Goal: Find specific page/section: Find specific page/section

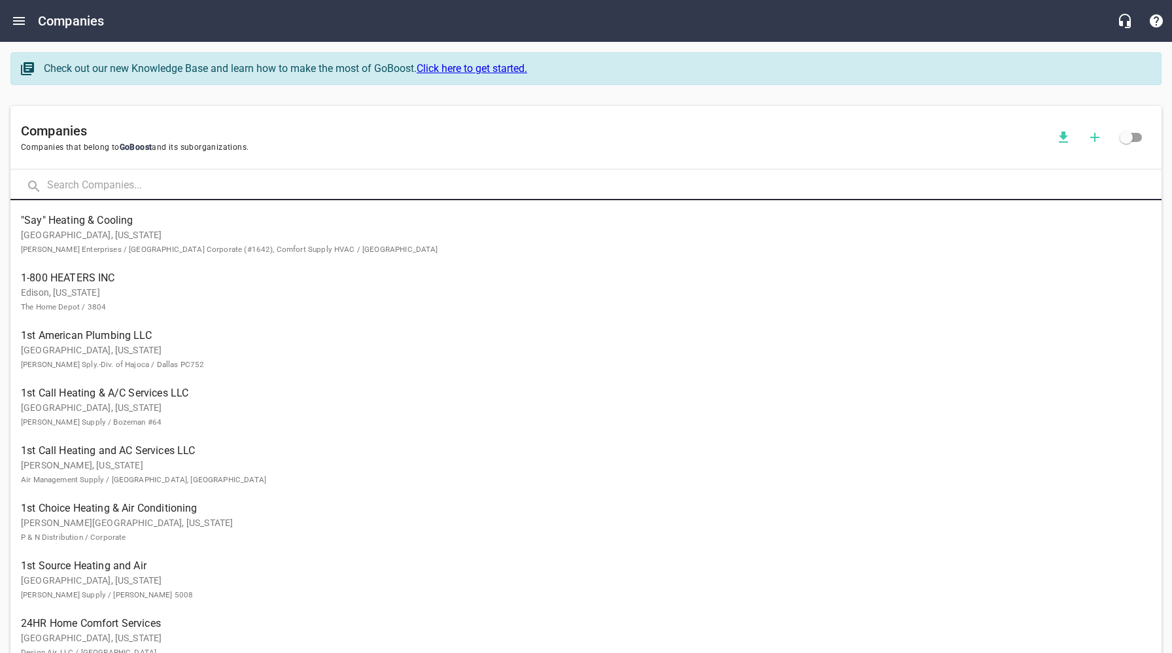
click at [173, 185] on input "text" at bounding box center [604, 186] width 1115 height 28
type input "Nordic"
click button at bounding box center [0, 0] width 0 height 0
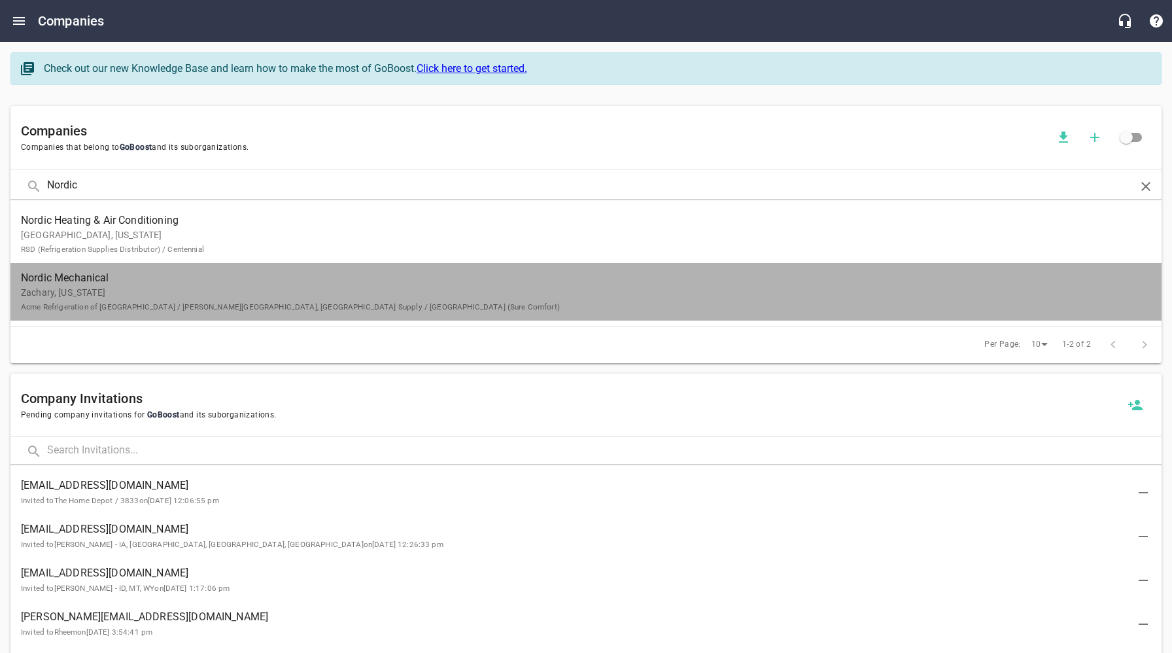
click at [107, 291] on p "Zachary, [US_STATE] Acme Refrigeration of [GEOGRAPHIC_DATA] / [PERSON_NAME][GEO…" at bounding box center [575, 299] width 1109 height 27
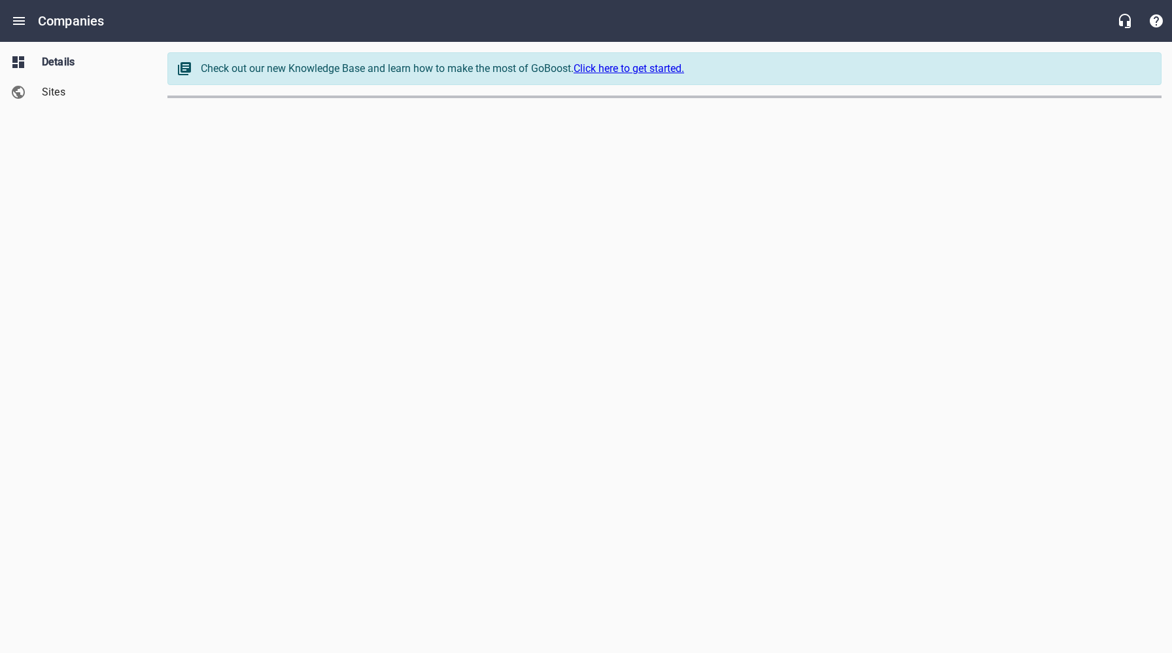
select select "[US_STATE]"
select select "32"
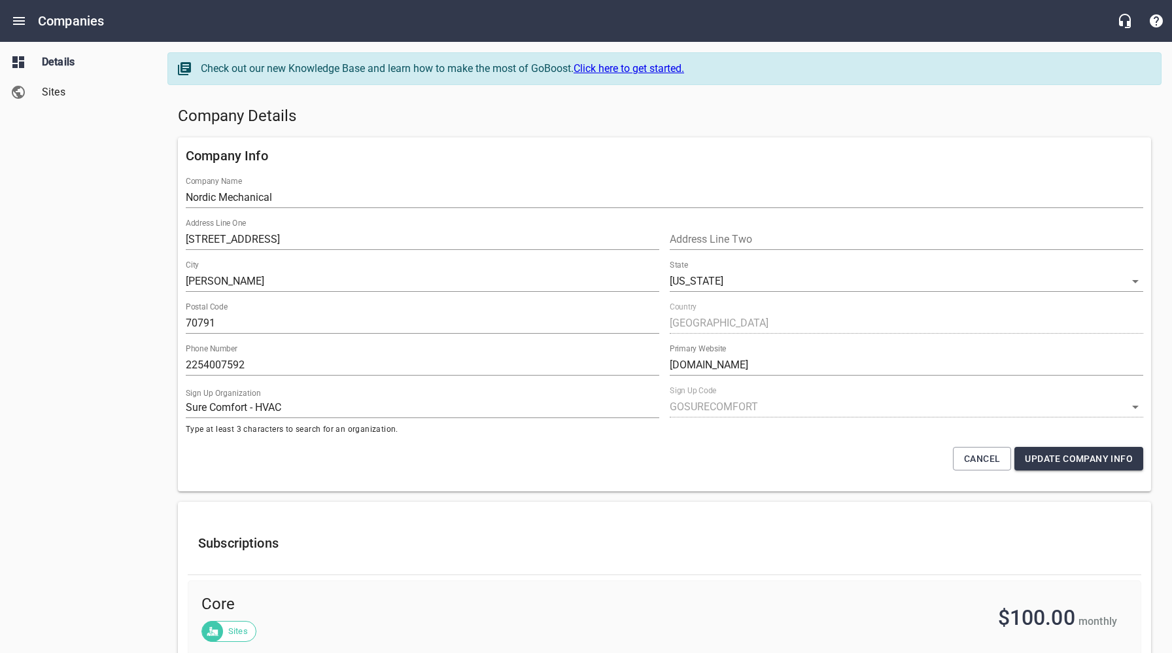
click at [737, 119] on h5 "Company Details" at bounding box center [664, 116] width 973 height 21
click at [67, 86] on span "Sites" at bounding box center [91, 92] width 99 height 16
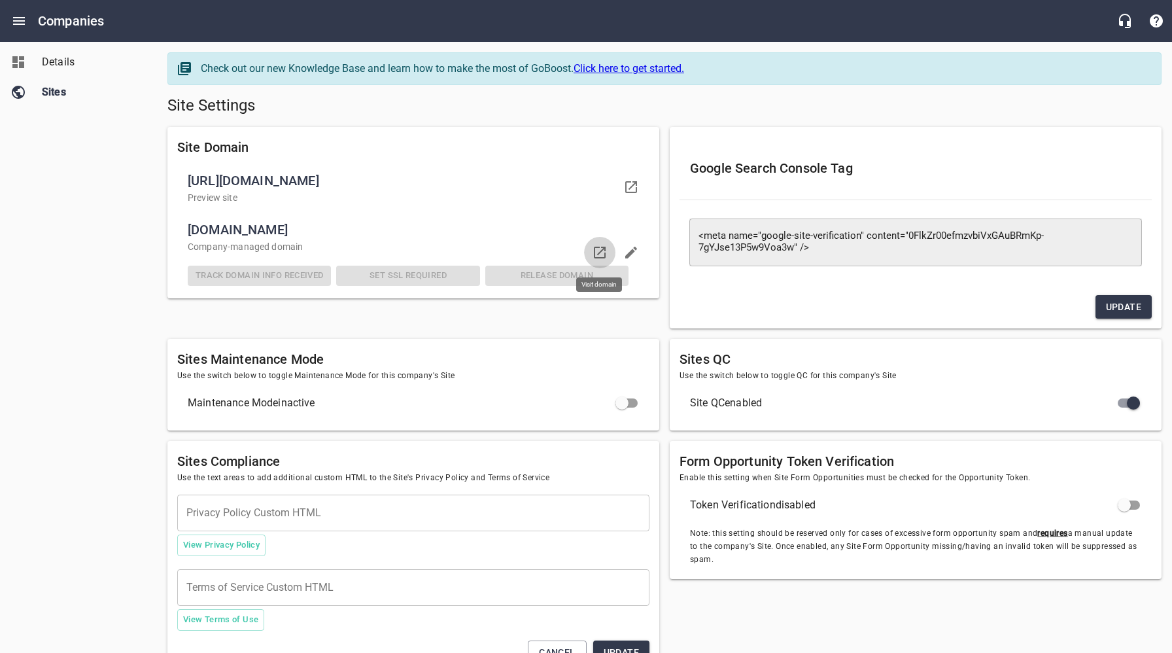
click at [602, 252] on icon at bounding box center [600, 253] width 16 height 16
click at [60, 67] on span "Details" at bounding box center [91, 62] width 99 height 16
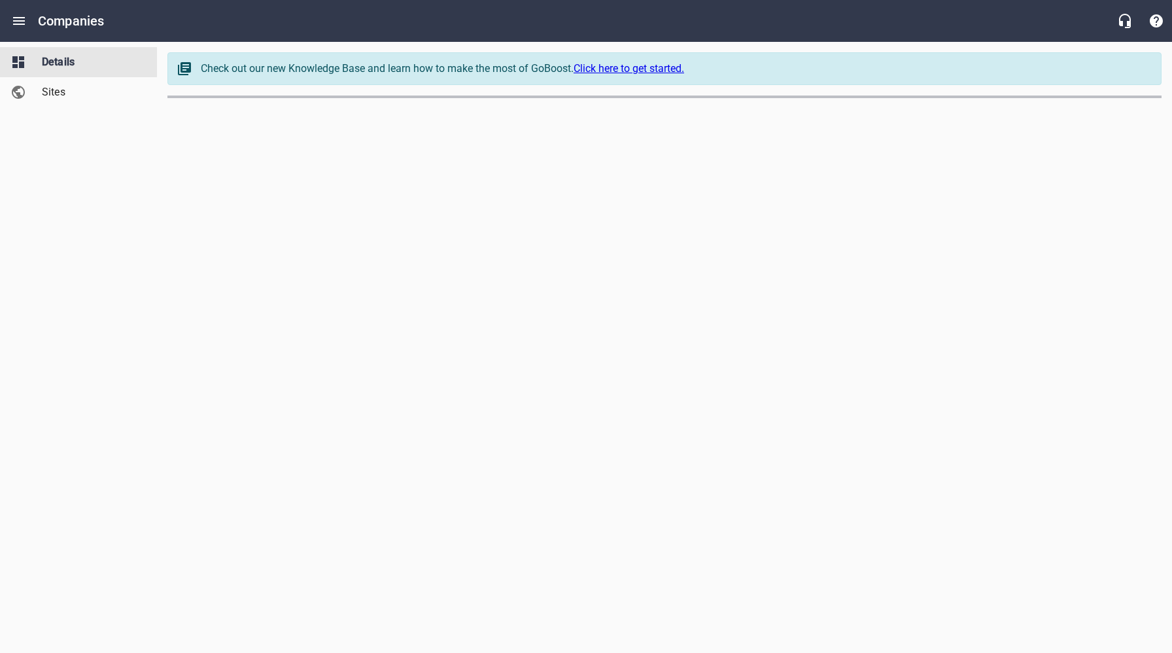
select select "[US_STATE]"
select select "32"
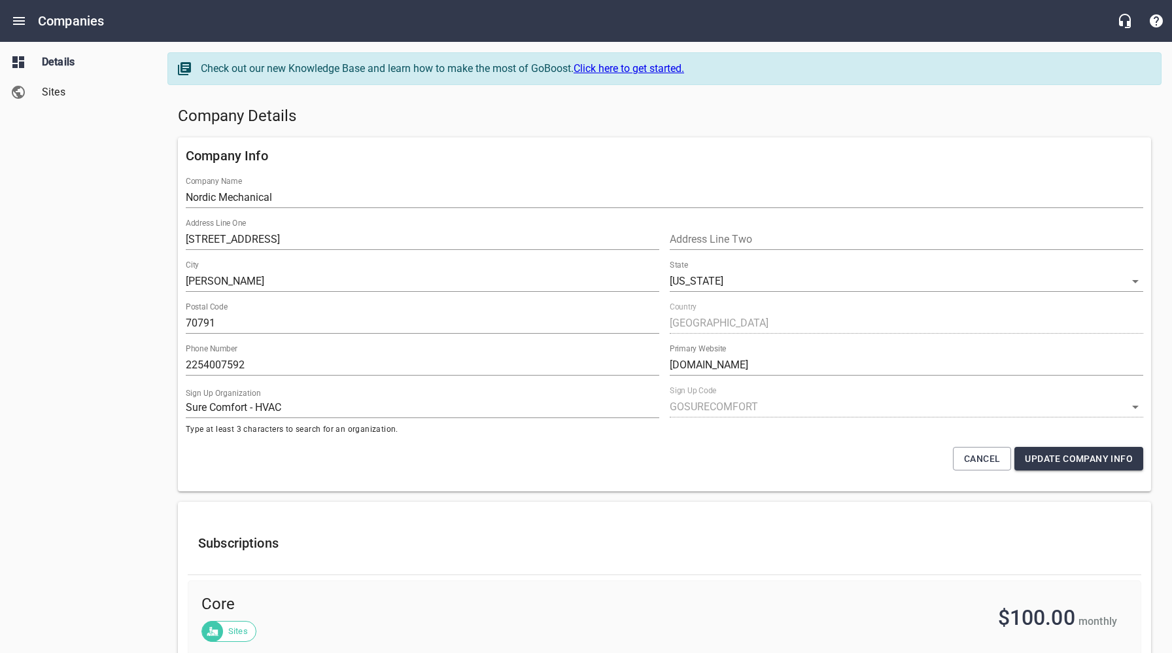
click at [647, 107] on h5 "Company Details" at bounding box center [664, 116] width 973 height 21
click at [516, 112] on h5 "Company Details" at bounding box center [664, 116] width 973 height 21
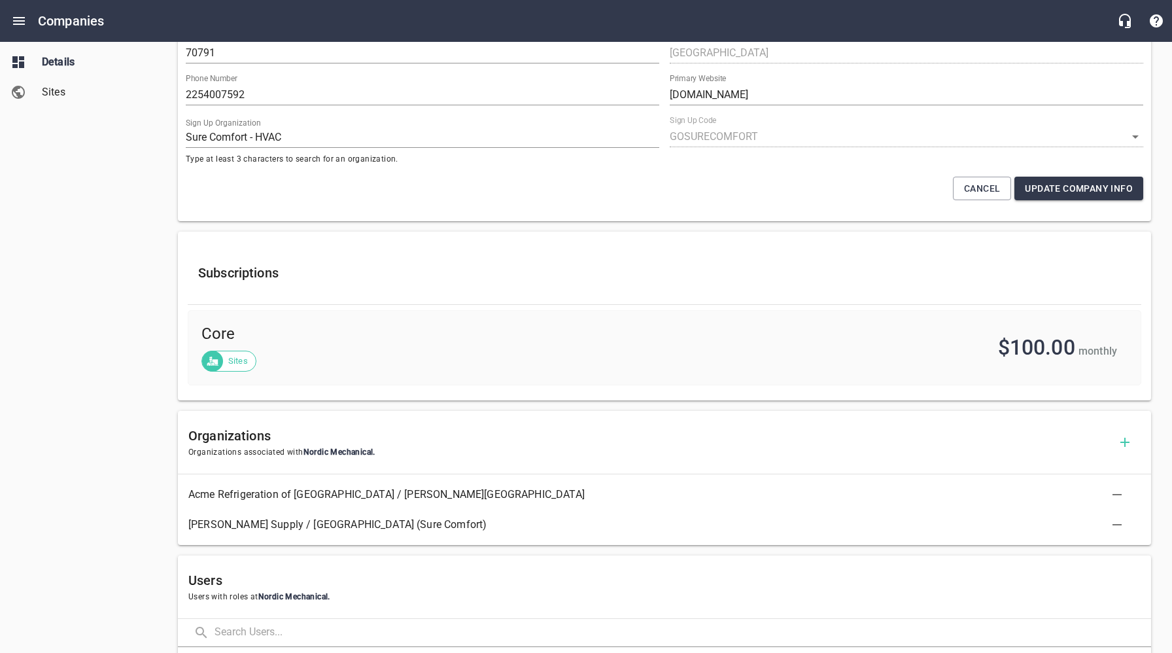
scroll to position [404, 0]
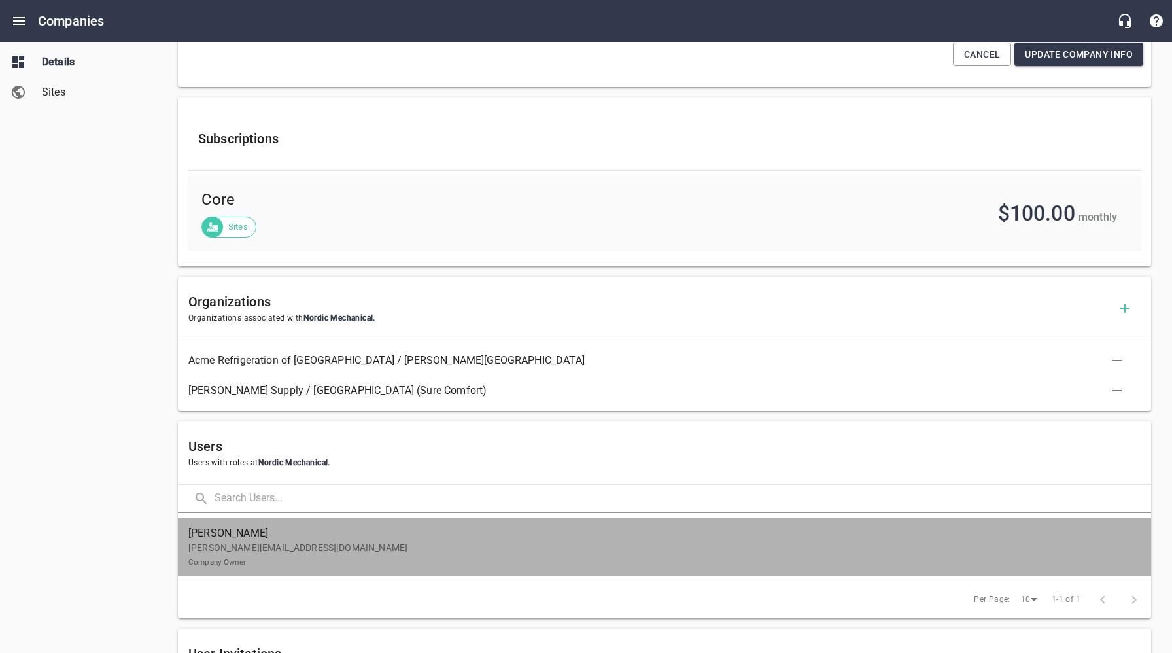
click at [317, 548] on p "[PERSON_NAME][EMAIL_ADDRESS][DOMAIN_NAME] Company Owner" at bounding box center [659, 554] width 942 height 27
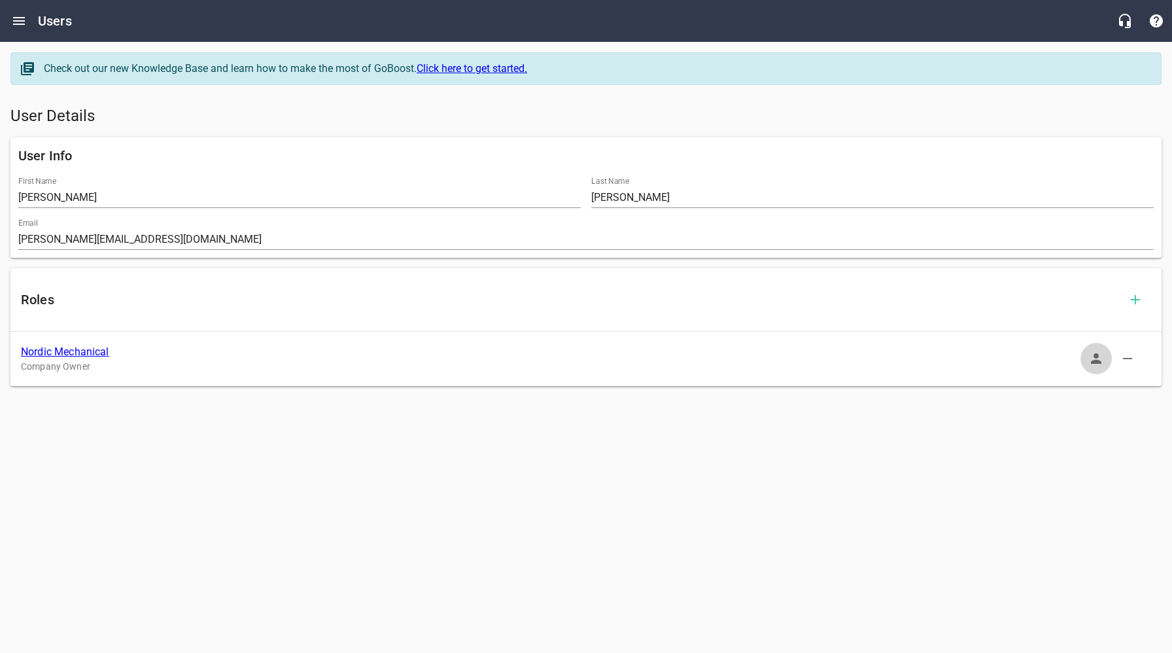
click at [1095, 360] on icon "button" at bounding box center [1096, 358] width 10 height 10
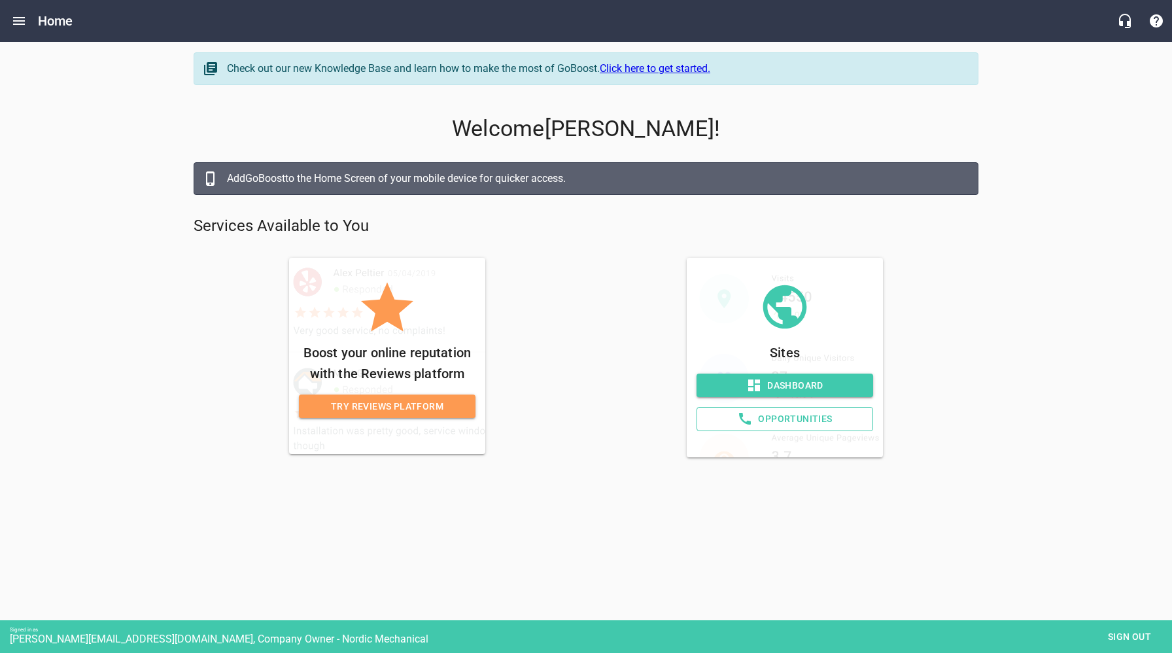
click at [1119, 633] on span "Sign out" at bounding box center [1129, 637] width 55 height 16
